Goal: Task Accomplishment & Management: Manage account settings

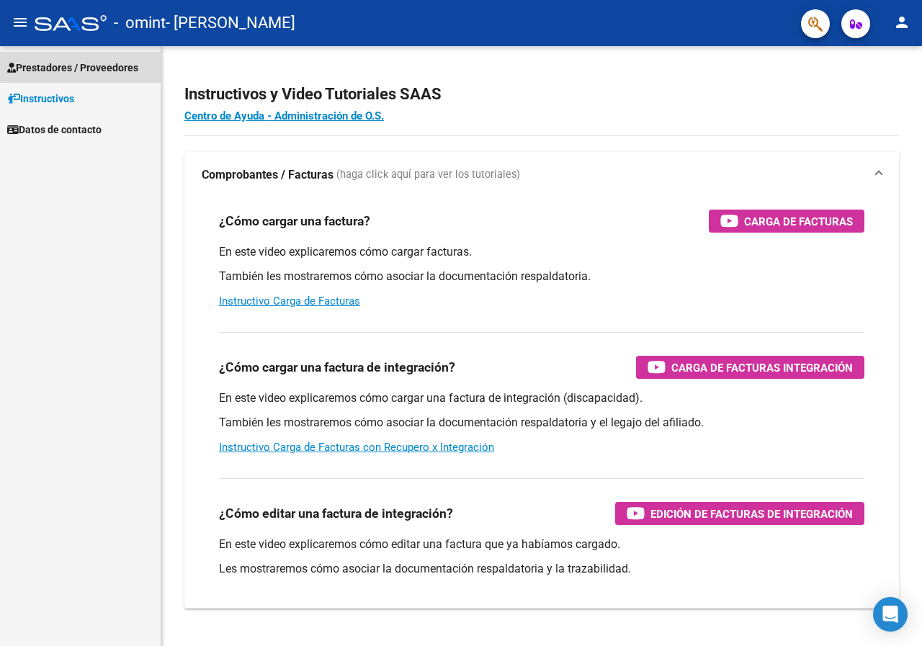
click at [87, 62] on span "Prestadores / Proveedores" at bounding box center [72, 68] width 131 height 16
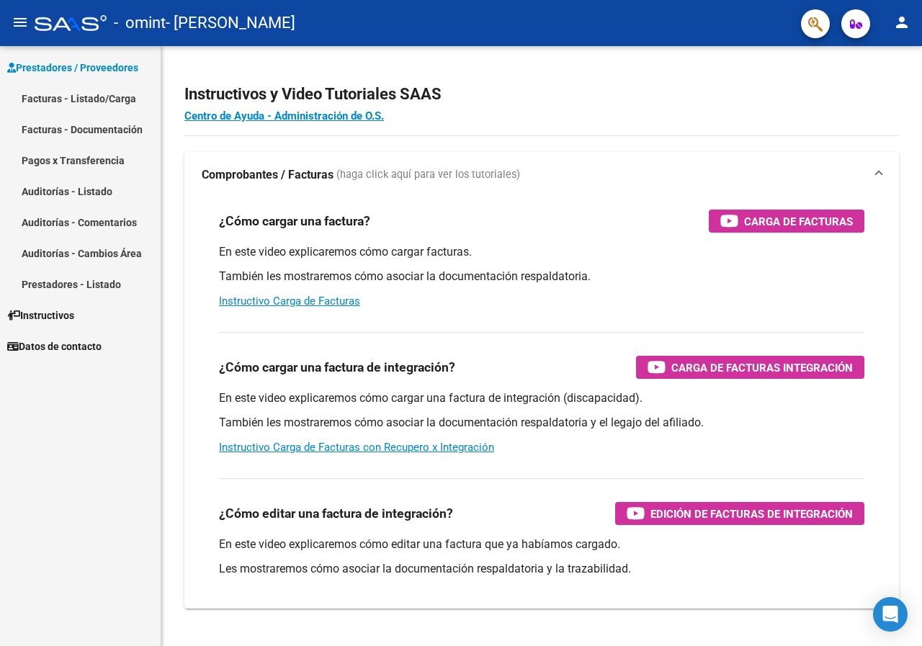
click at [92, 93] on link "Facturas - Listado/Carga" at bounding box center [80, 98] width 161 height 31
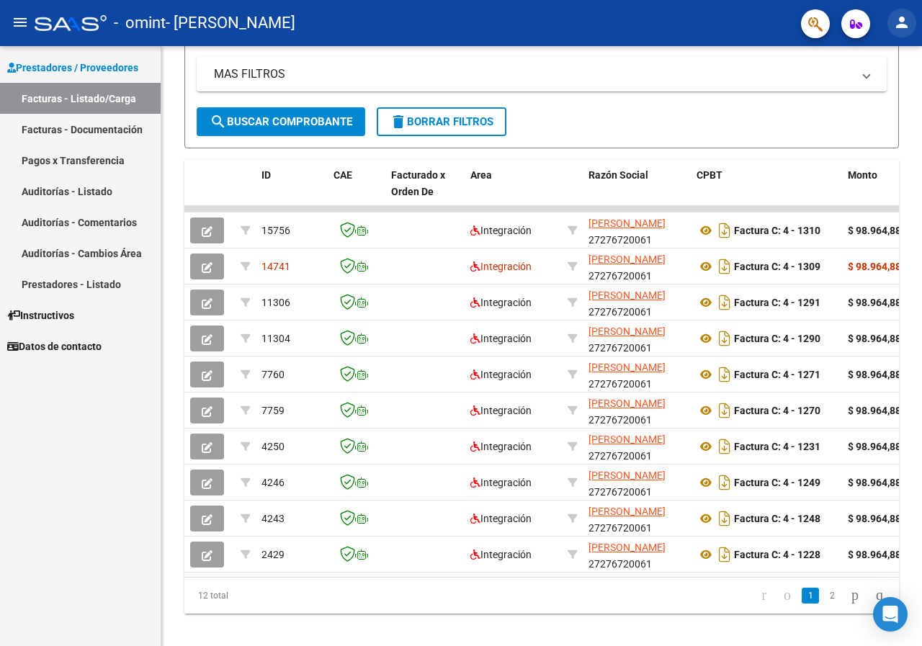
click at [898, 19] on mat-icon "person" at bounding box center [901, 22] width 17 height 17
click at [883, 99] on button "exit_to_app Salir" at bounding box center [872, 95] width 88 height 35
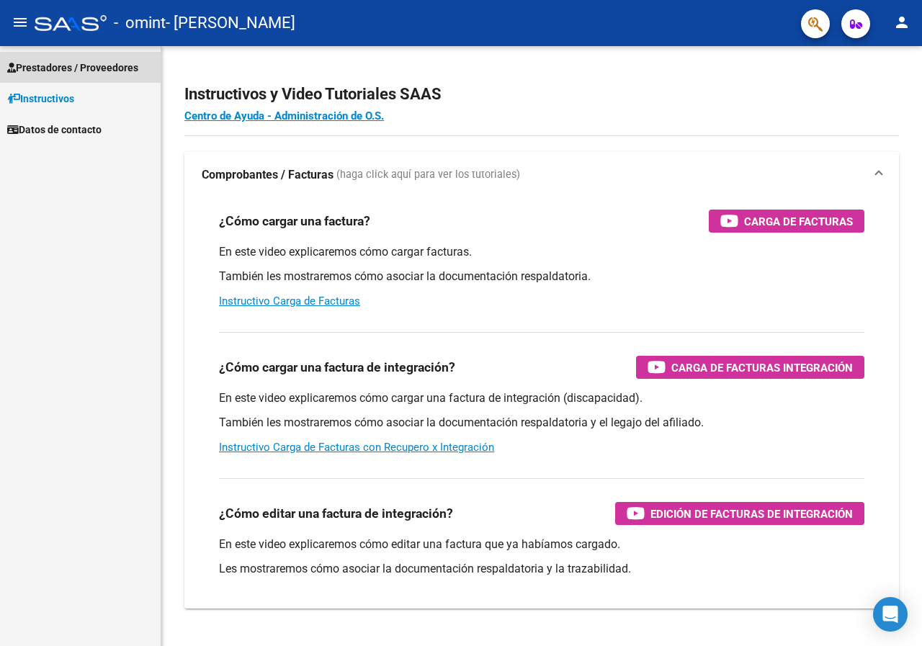
click at [91, 69] on span "Prestadores / Proveedores" at bounding box center [72, 68] width 131 height 16
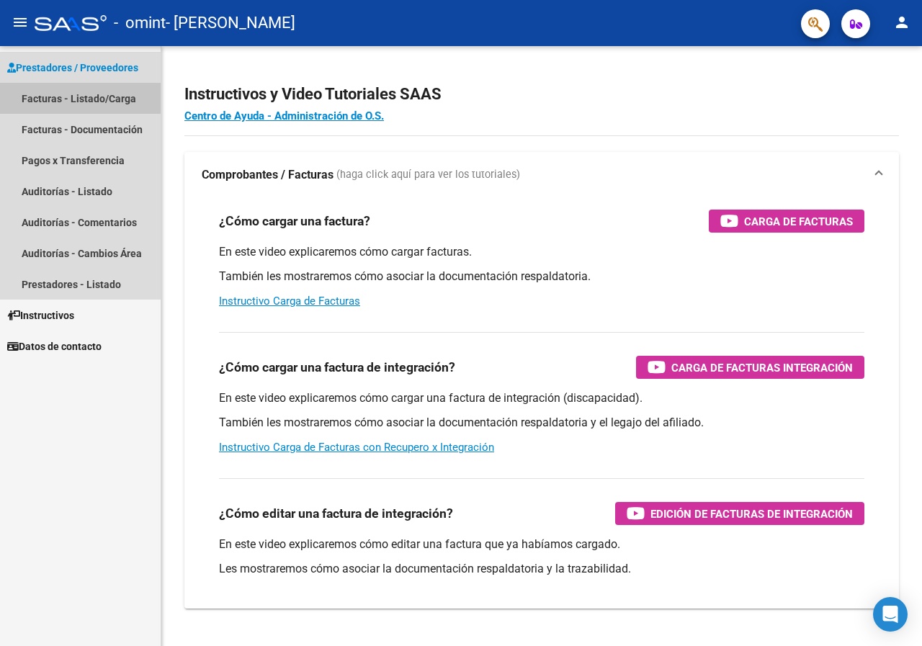
click at [65, 97] on link "Facturas - Listado/Carga" at bounding box center [80, 98] width 161 height 31
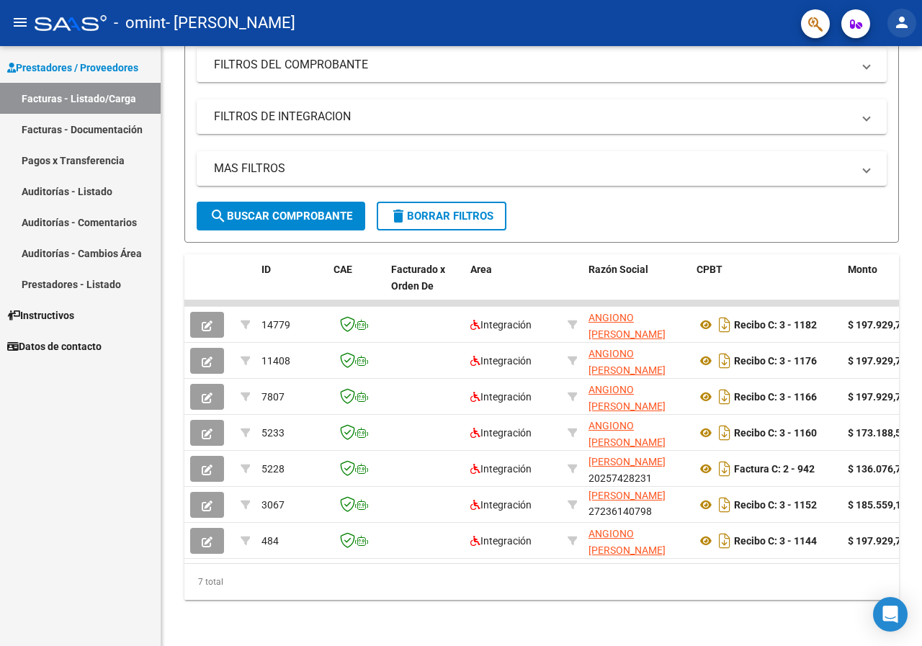
click at [910, 24] on mat-icon "person" at bounding box center [901, 22] width 17 height 17
click at [864, 95] on button "exit_to_app Salir" at bounding box center [872, 95] width 88 height 35
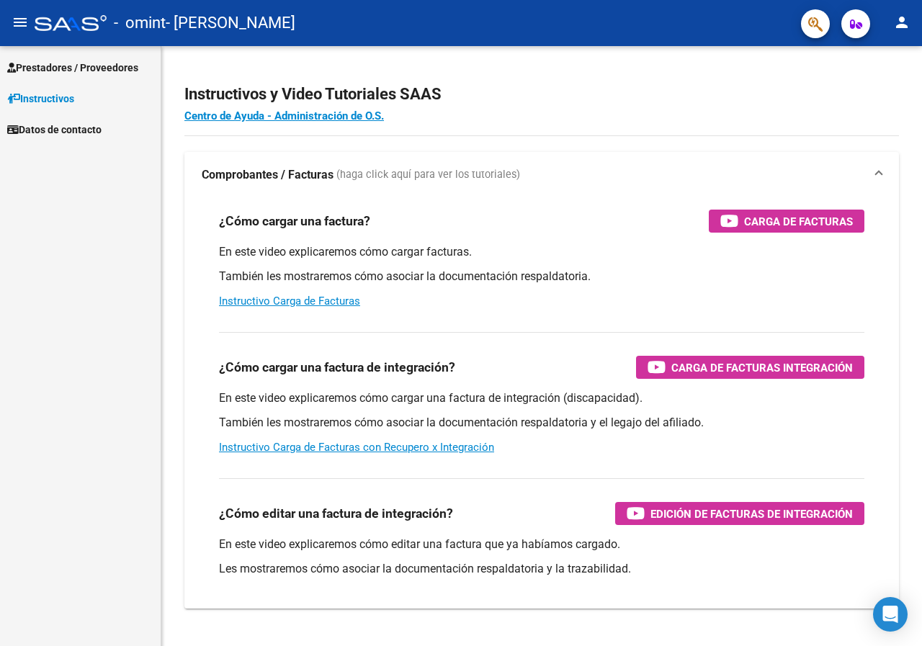
click at [118, 72] on span "Prestadores / Proveedores" at bounding box center [72, 68] width 131 height 16
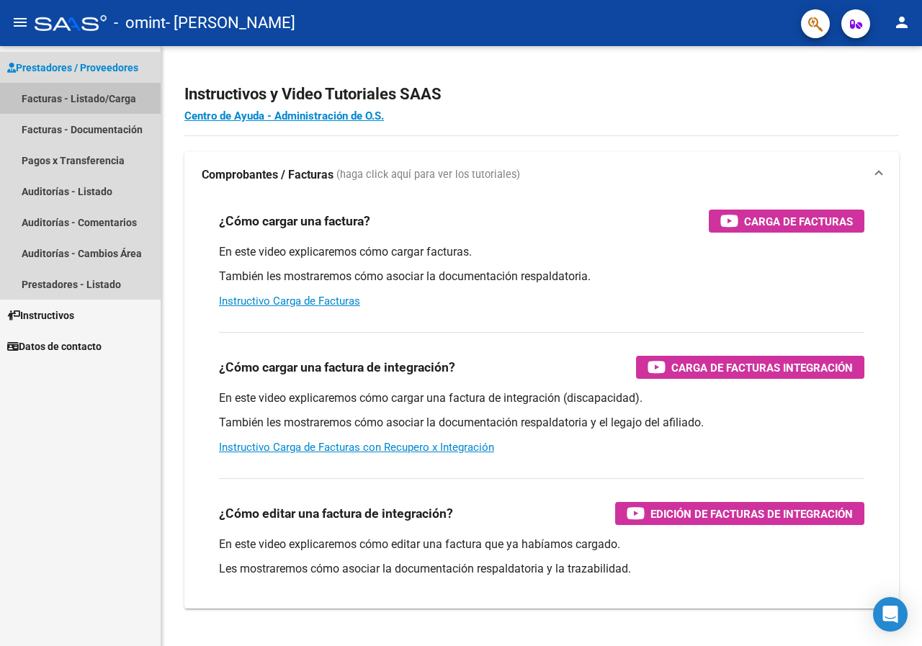
click at [100, 91] on link "Facturas - Listado/Carga" at bounding box center [80, 98] width 161 height 31
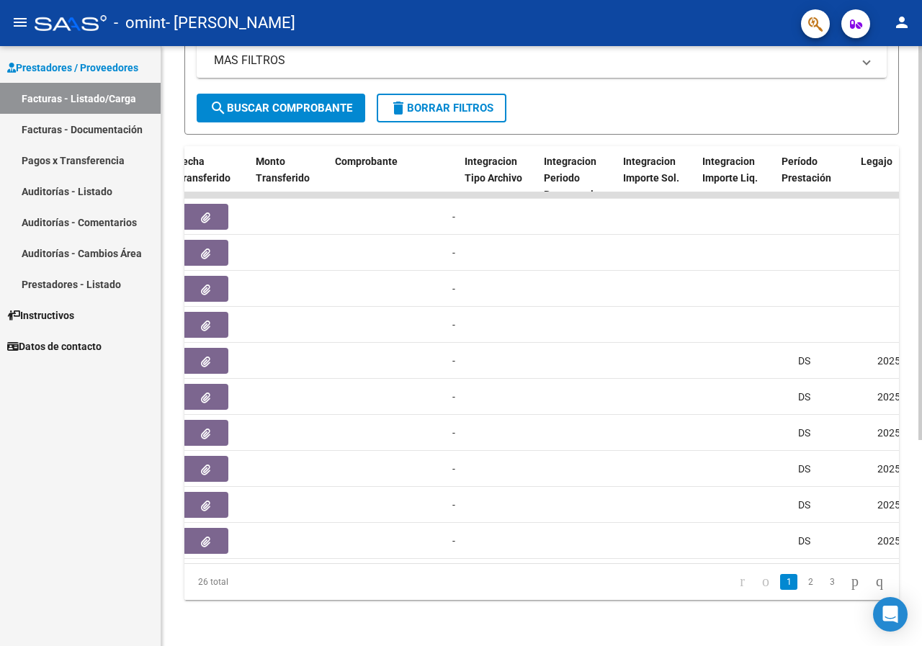
scroll to position [0, 1280]
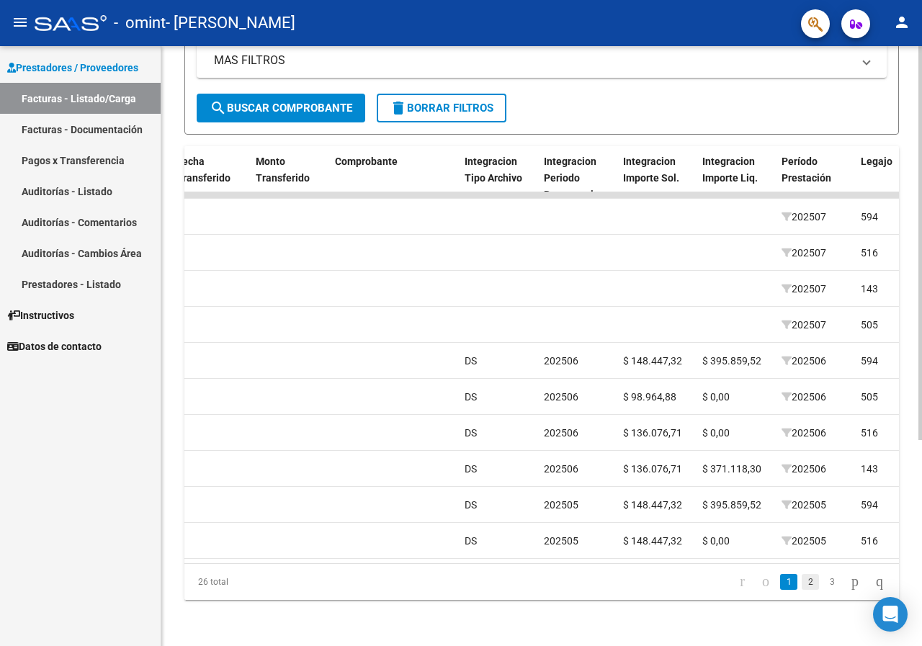
click at [802, 580] on link "2" at bounding box center [810, 582] width 17 height 16
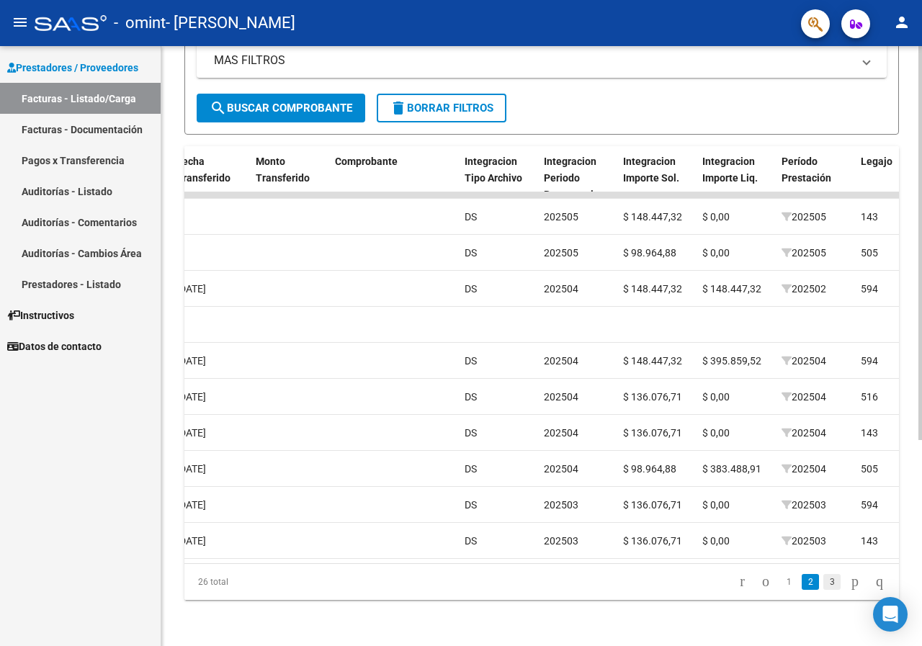
click at [823, 581] on link "3" at bounding box center [831, 582] width 17 height 16
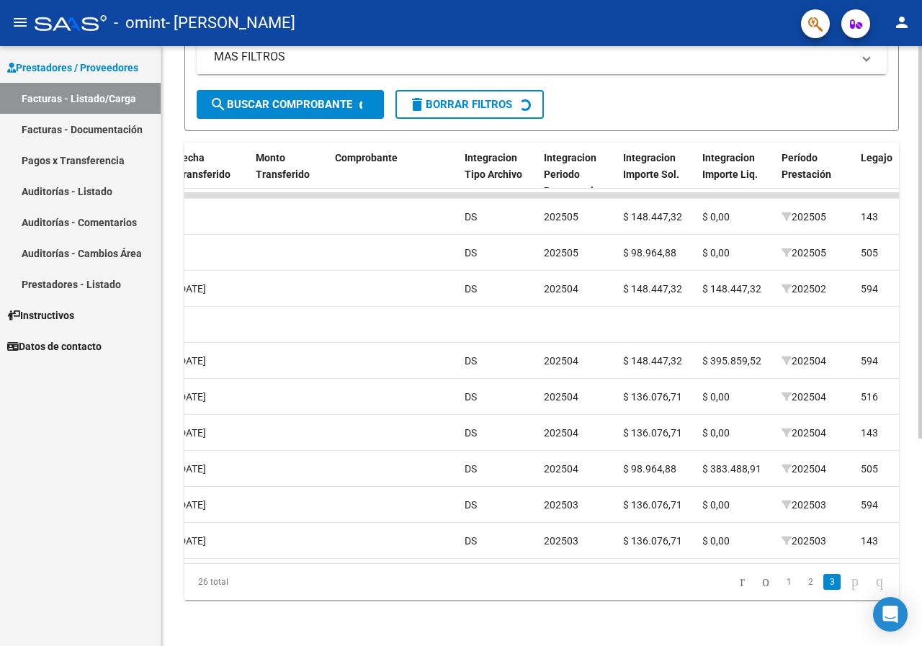
scroll to position [169, 0]
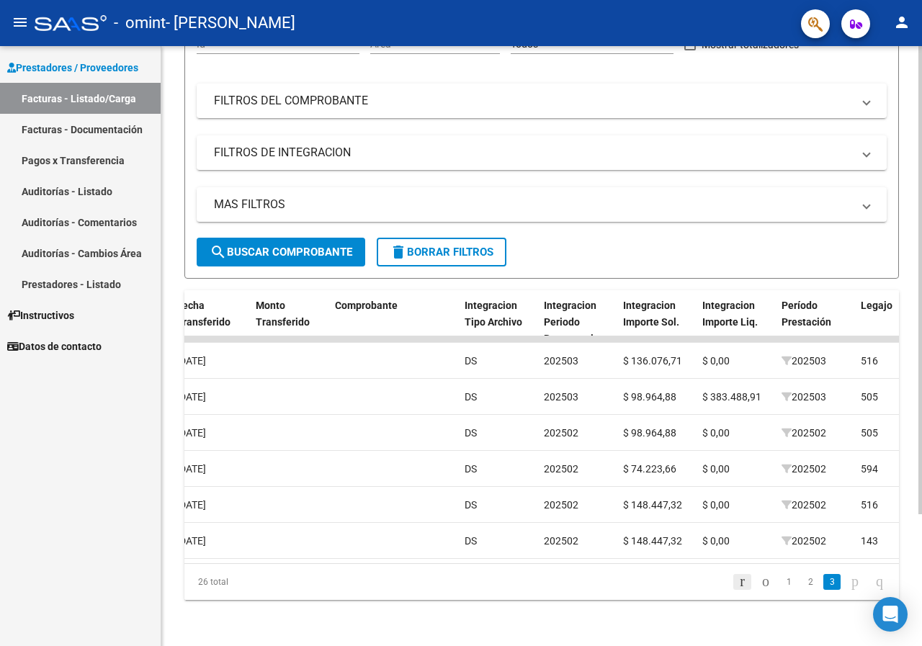
click at [738, 580] on icon "go to first page" at bounding box center [742, 581] width 9 height 17
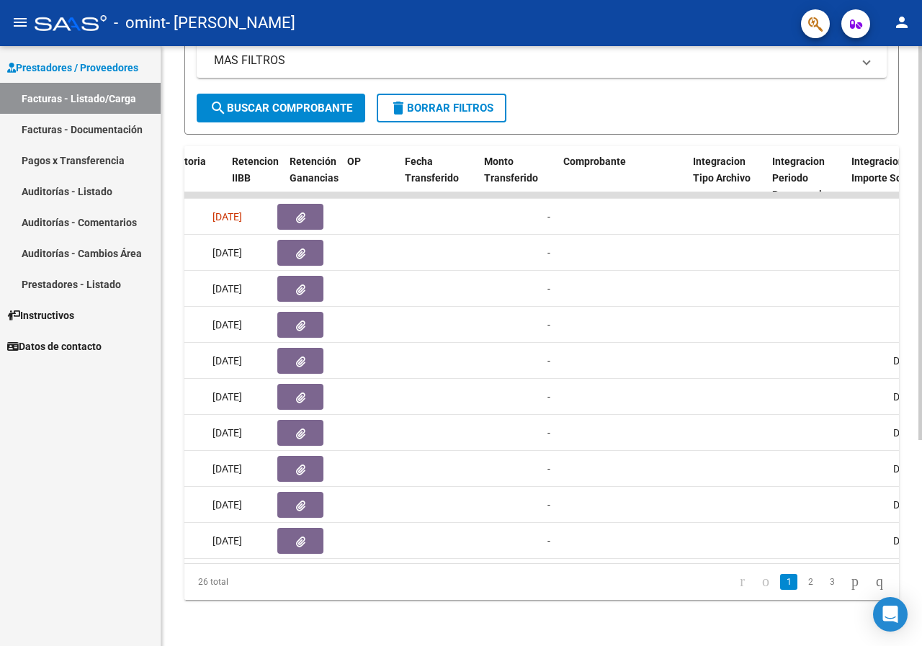
scroll to position [0, 1052]
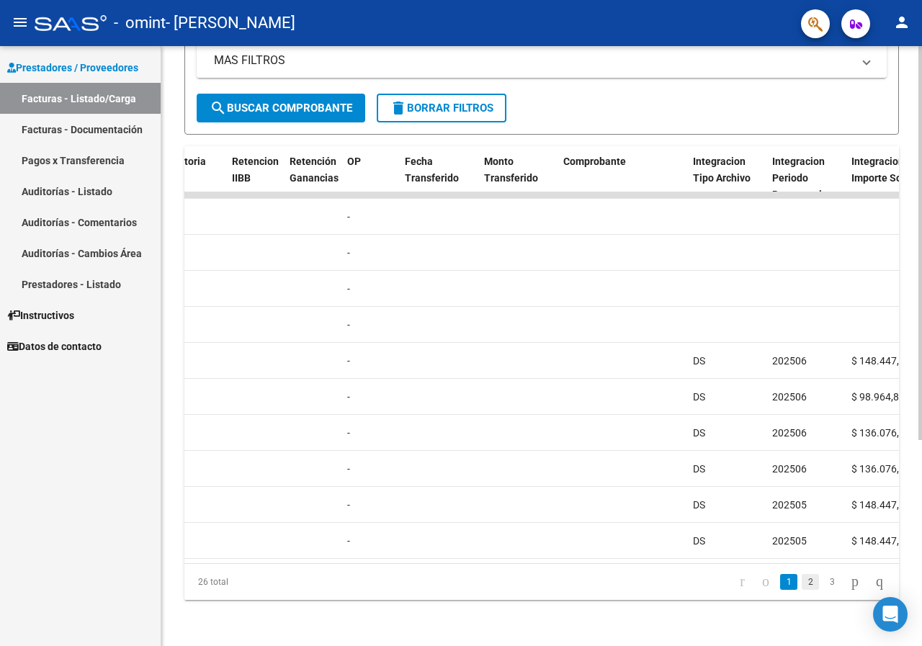
click at [802, 583] on link "2" at bounding box center [810, 582] width 17 height 16
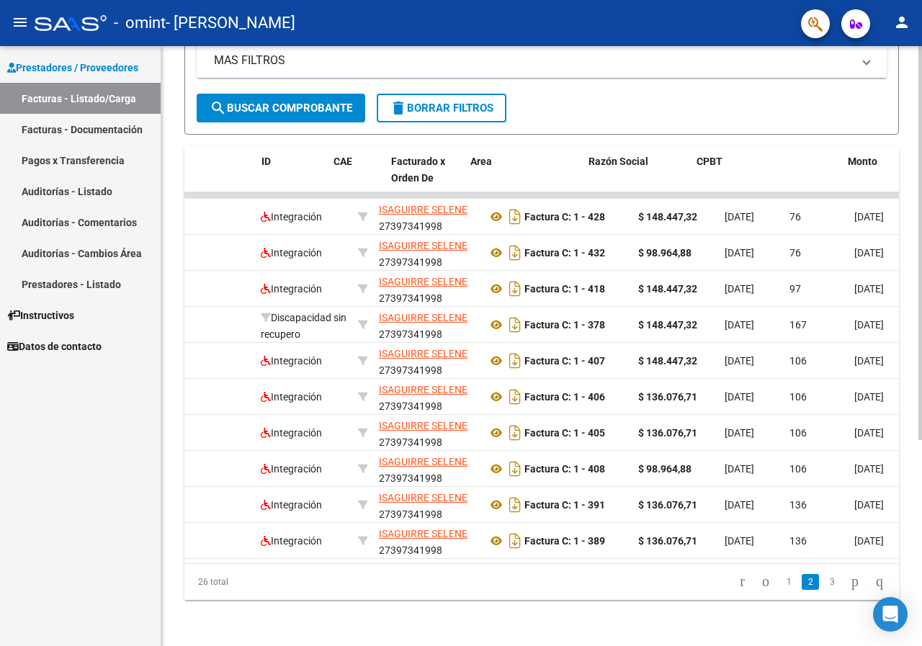
scroll to position [0, 0]
